Goal: Entertainment & Leisure: Consume media (video, audio)

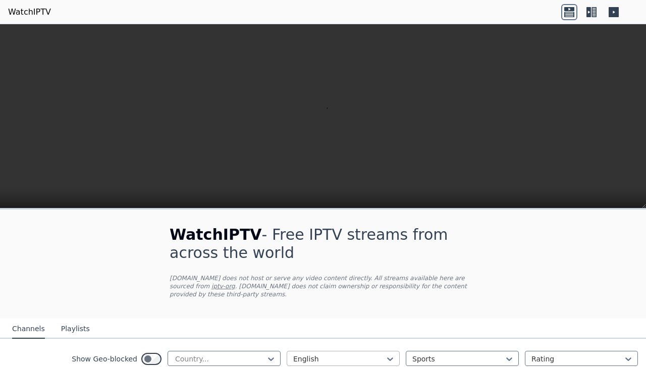
scroll to position [169, 0]
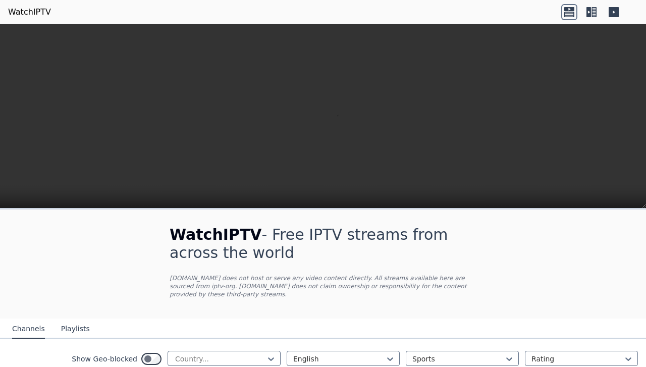
click at [432, 354] on div "Movies" at bounding box center [462, 363] width 113 height 18
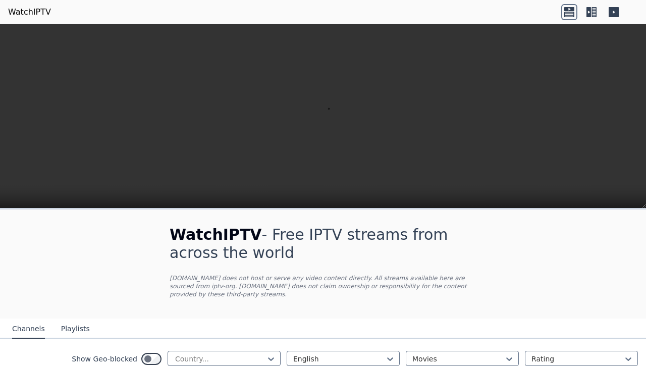
scroll to position [0, 0]
